Goal: Find specific page/section: Find specific page/section

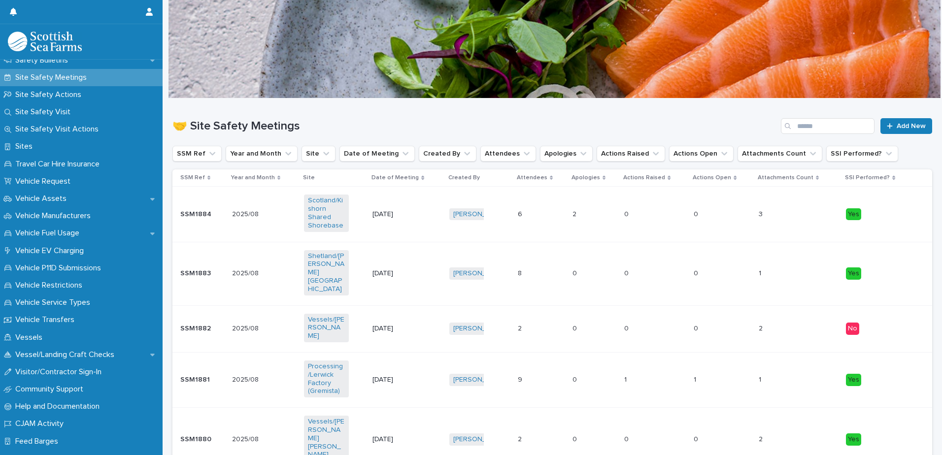
scroll to position [679, 0]
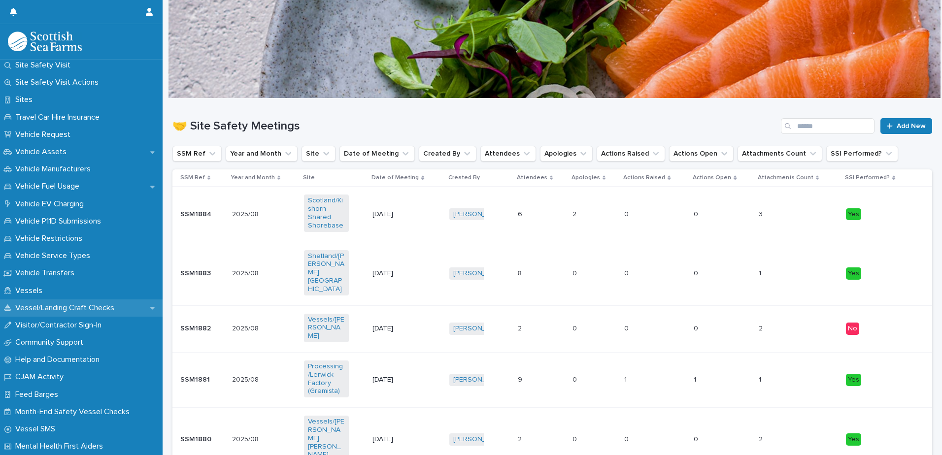
click at [83, 303] on div "Vessel/Landing Craft Checks" at bounding box center [81, 308] width 163 height 17
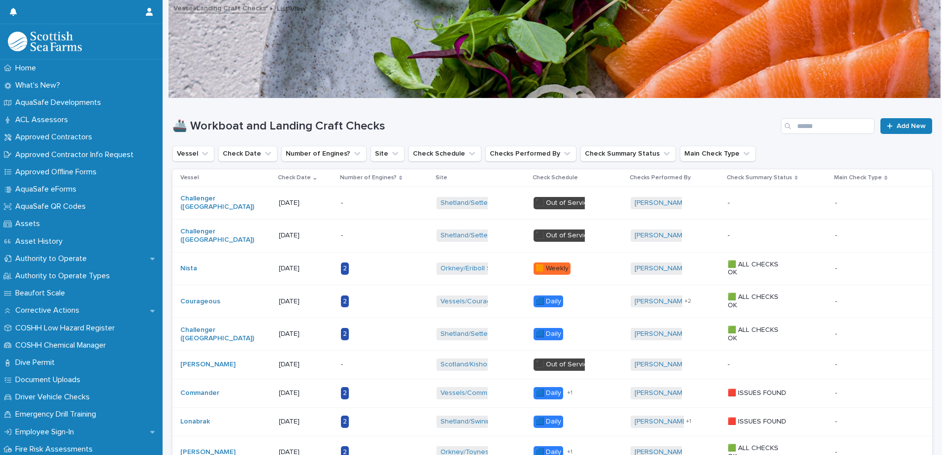
click at [379, 231] on div "-" at bounding box center [372, 235] width 62 height 10
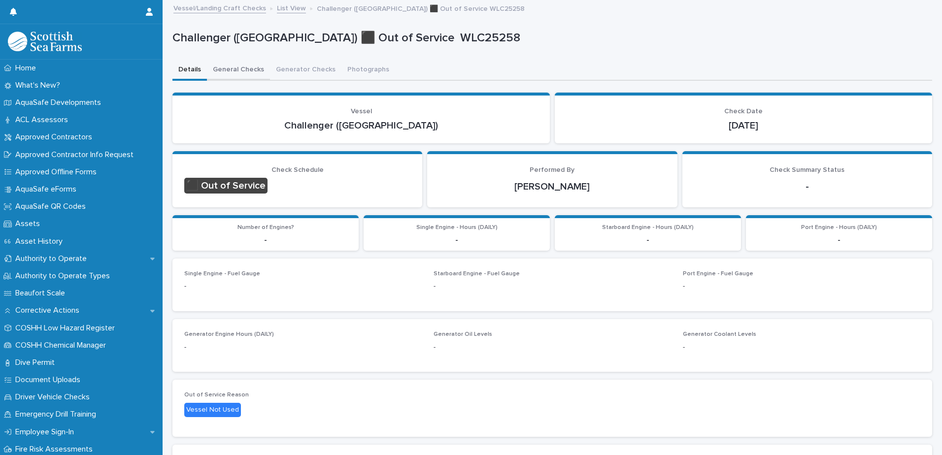
click at [249, 66] on button "General Checks" at bounding box center [238, 70] width 63 height 21
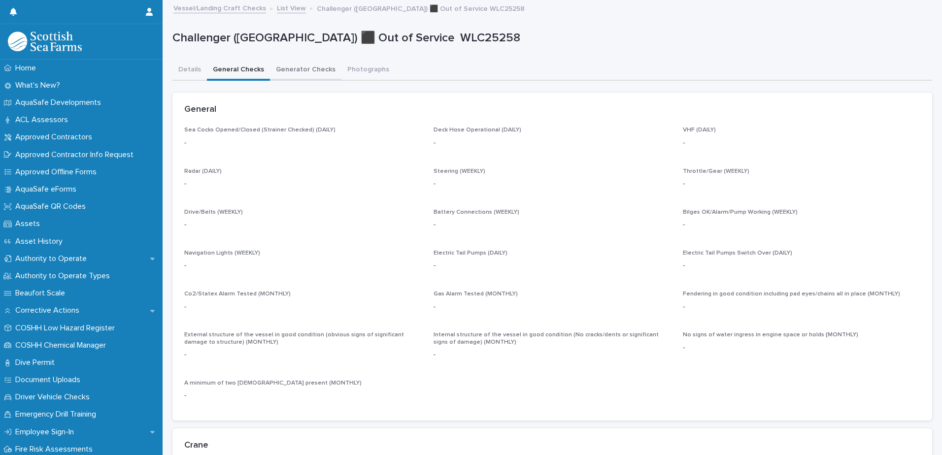
click at [318, 62] on button "Generator Checks" at bounding box center [305, 70] width 71 height 21
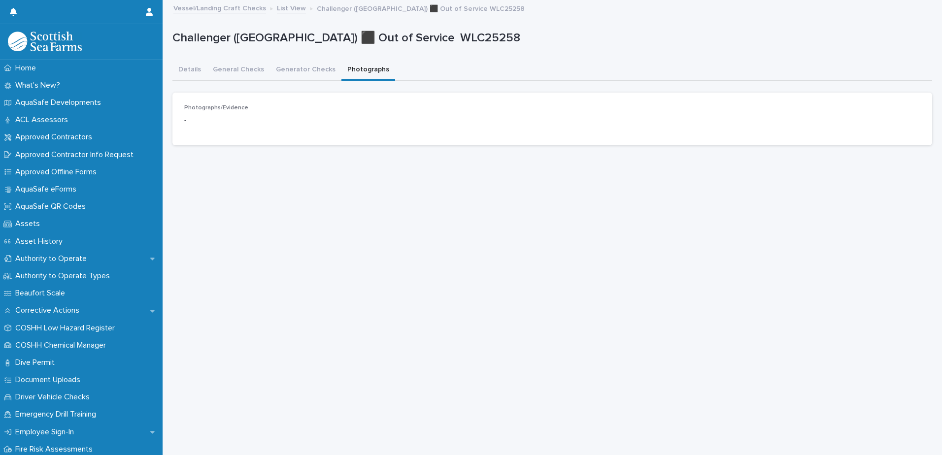
click at [372, 70] on button "Photographs" at bounding box center [369, 70] width 54 height 21
click at [183, 75] on button "Details" at bounding box center [190, 70] width 35 height 21
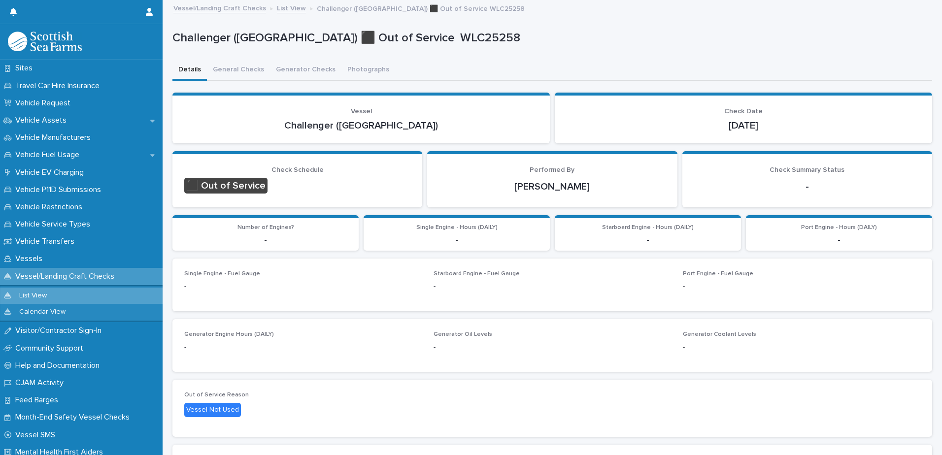
scroll to position [717, 0]
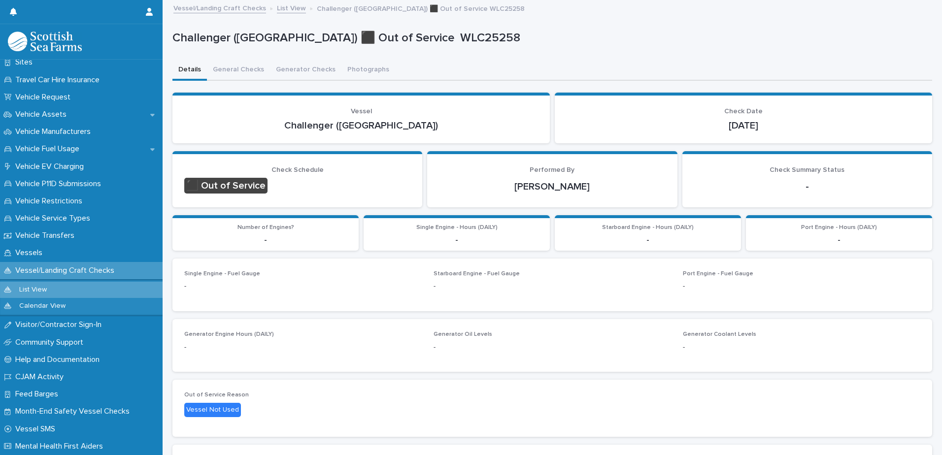
click at [61, 271] on p "Vessel/Landing Craft Checks" at bounding box center [66, 270] width 111 height 9
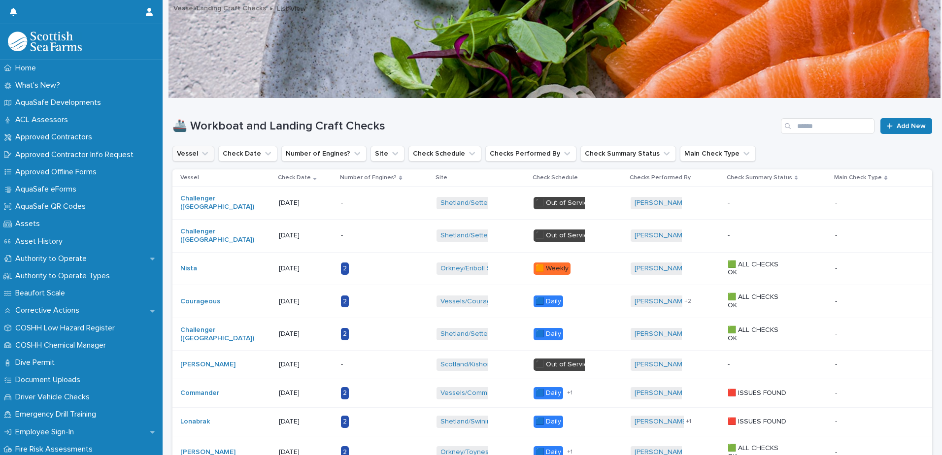
click at [200, 153] on icon "Vessel" at bounding box center [205, 154] width 10 height 10
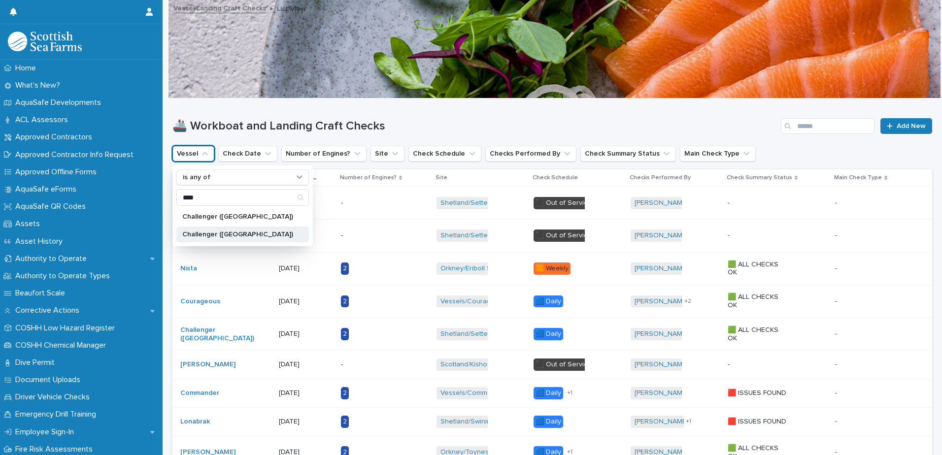
type input "****"
click at [229, 233] on p "Challenger ([GEOGRAPHIC_DATA])" at bounding box center [237, 234] width 111 height 7
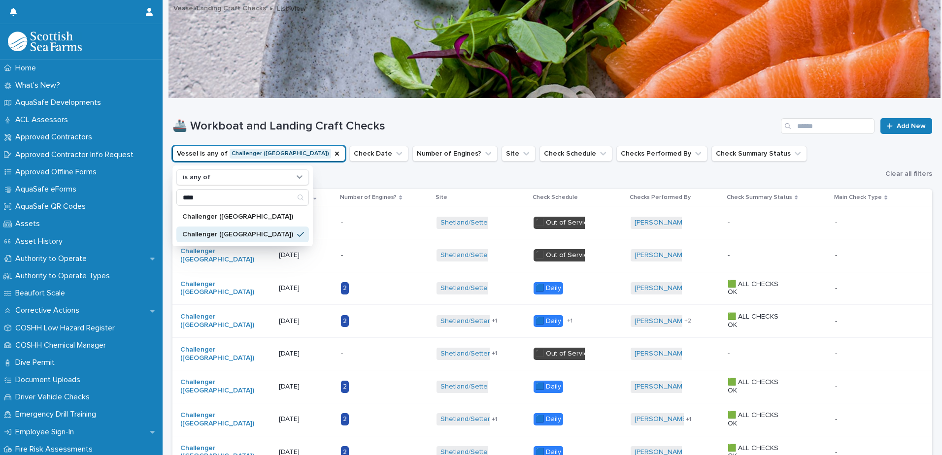
click at [437, 124] on h1 "🚢 Workboat and Landing Craft Checks" at bounding box center [475, 126] width 605 height 14
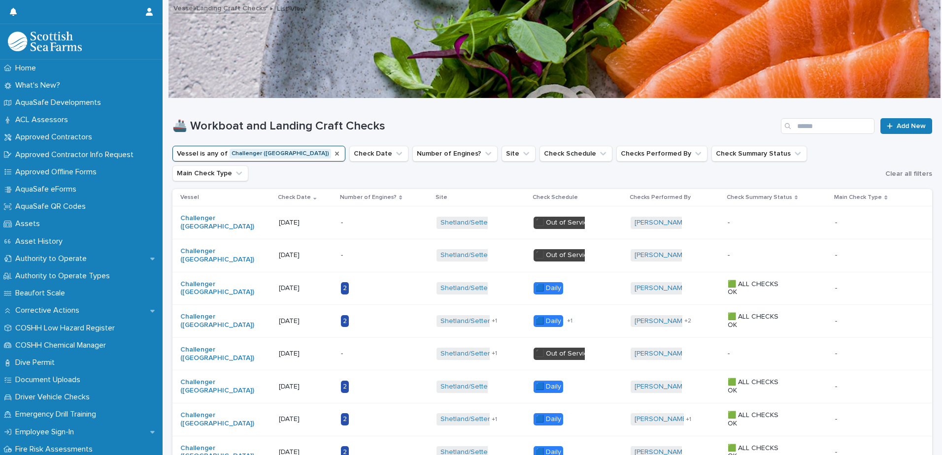
click at [335, 154] on icon "Vessel" at bounding box center [337, 154] width 4 height 4
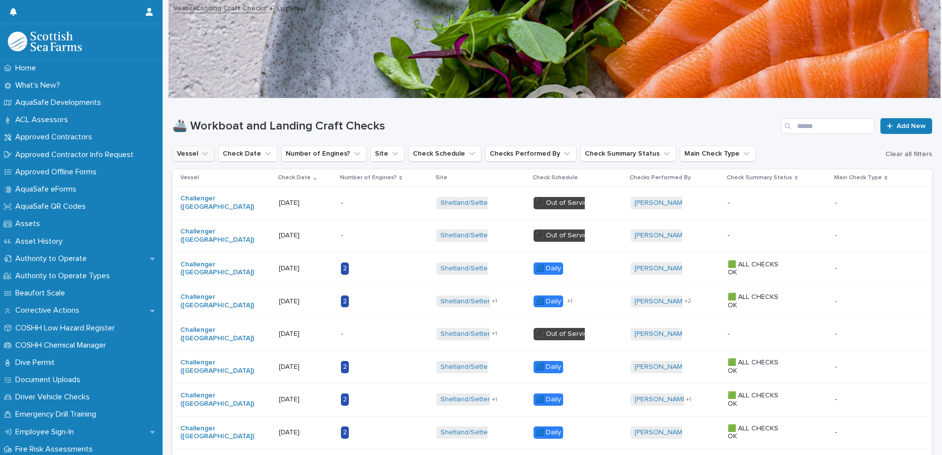
click at [207, 157] on icon "Vessel" at bounding box center [205, 154] width 10 height 10
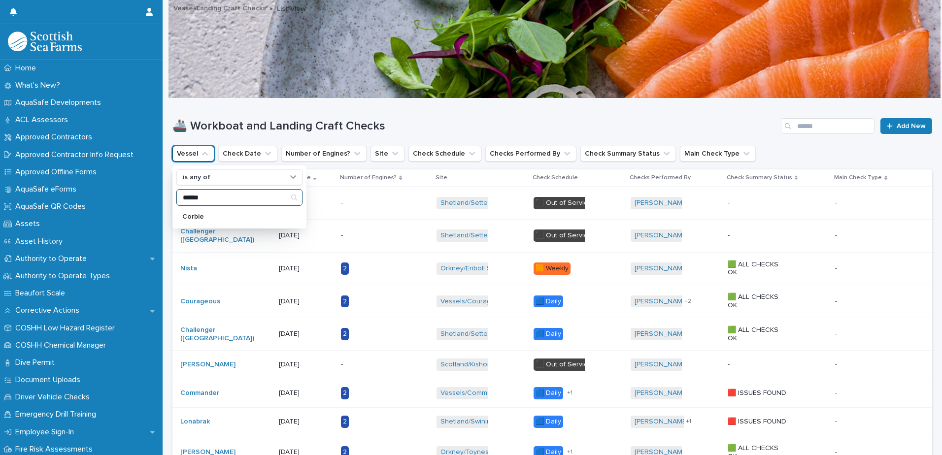
type input "******"
click at [198, 210] on div "Corbie" at bounding box center [239, 217] width 126 height 16
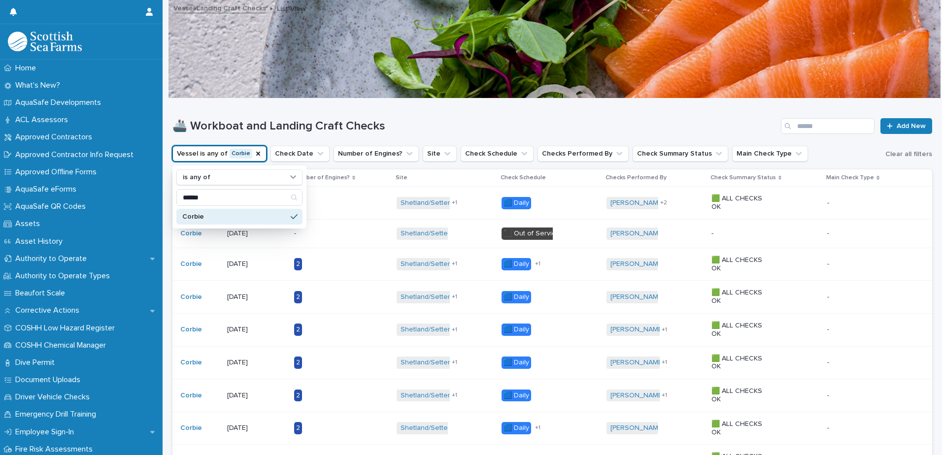
click at [424, 124] on h1 "🚢 Workboat and Landing Craft Checks" at bounding box center [475, 126] width 605 height 14
